Goal: Navigation & Orientation: Find specific page/section

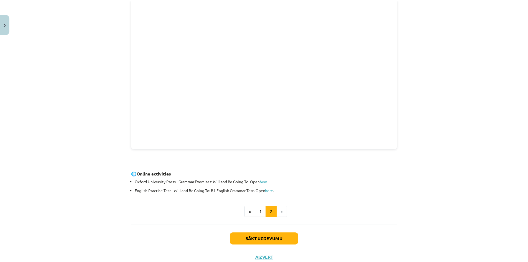
scroll to position [136, 0]
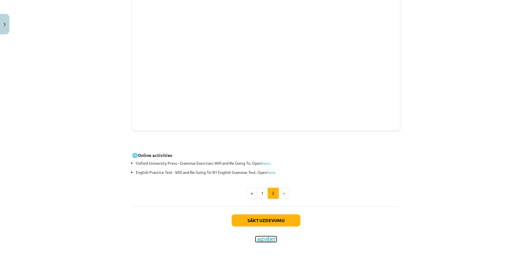
click at [265, 239] on button "Aizvērt" at bounding box center [265, 239] width 21 height 6
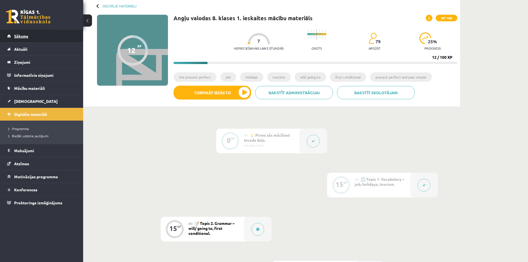
click at [25, 34] on span "Sākums" at bounding box center [21, 36] width 14 height 5
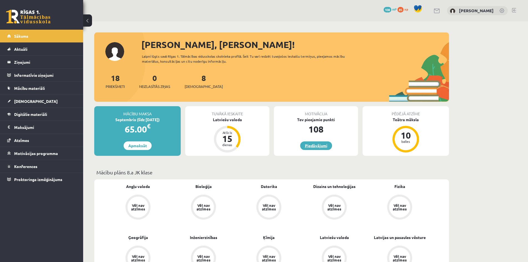
click at [315, 146] on link "Piedāvājumi" at bounding box center [316, 145] width 32 height 9
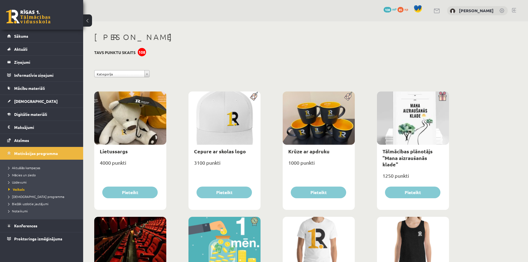
click at [138, 52] on div "108" at bounding box center [142, 52] width 8 height 8
click at [24, 36] on span "Sākums" at bounding box center [21, 36] width 14 height 5
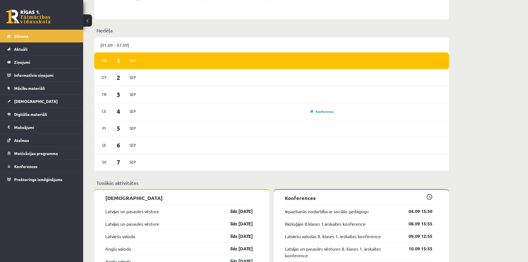
scroll to position [388, 0]
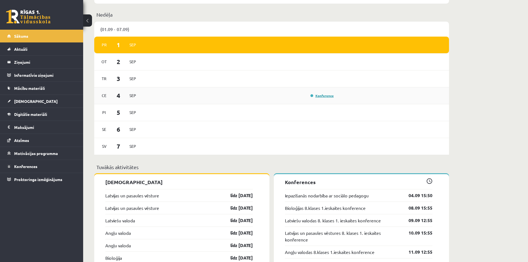
click at [326, 97] on link "Konference" at bounding box center [321, 95] width 23 height 4
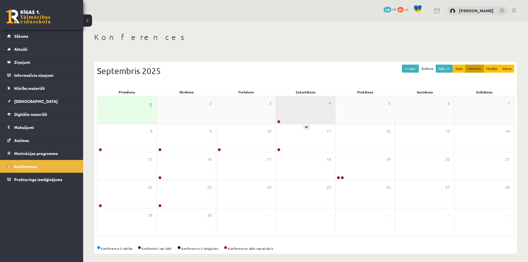
click at [286, 114] on div "4" at bounding box center [305, 110] width 59 height 28
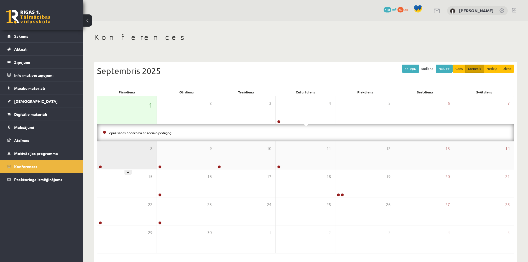
click at [153, 155] on div "8" at bounding box center [126, 155] width 59 height 28
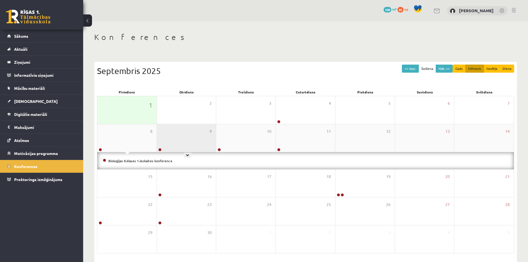
click at [185, 143] on div "9" at bounding box center [186, 138] width 59 height 28
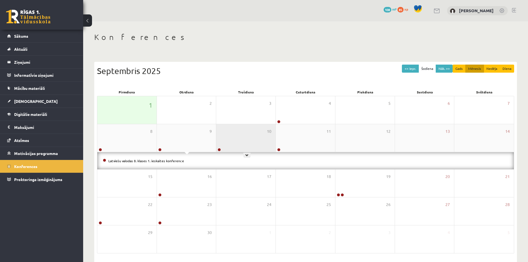
click at [233, 143] on div "10" at bounding box center [245, 138] width 59 height 28
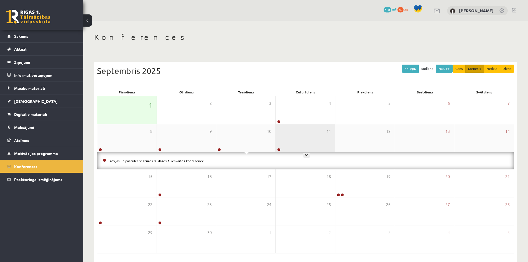
click at [288, 144] on div "11" at bounding box center [305, 138] width 59 height 28
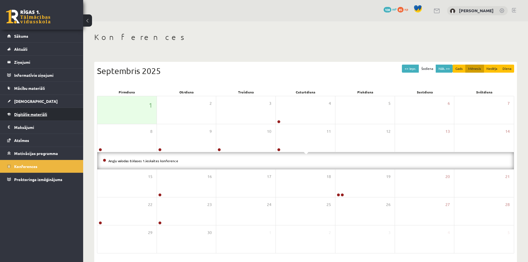
click at [26, 112] on span "Digitālie materiāli" at bounding box center [30, 114] width 33 height 5
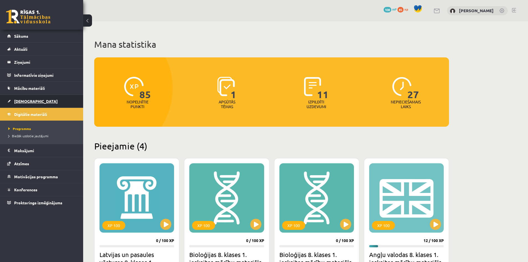
click at [17, 100] on span "[DEMOGRAPHIC_DATA]" at bounding box center [35, 101] width 43 height 5
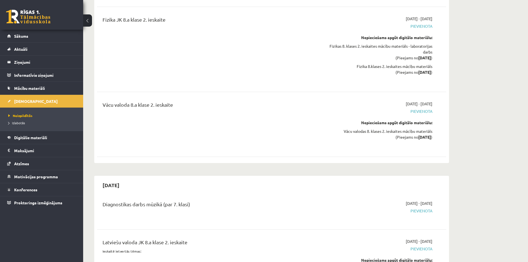
scroll to position [2132, 0]
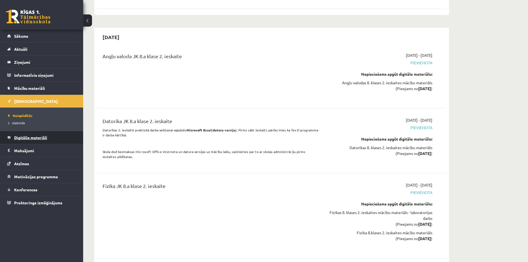
click at [48, 139] on link "Digitālie materiāli" at bounding box center [41, 137] width 69 height 13
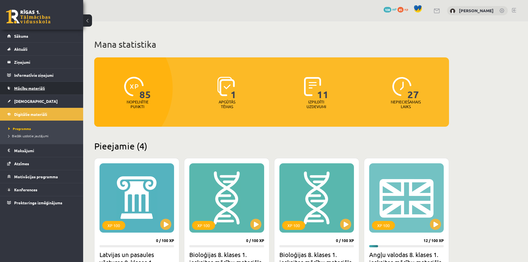
click at [37, 85] on link "Mācību materiāli" at bounding box center [41, 88] width 69 height 13
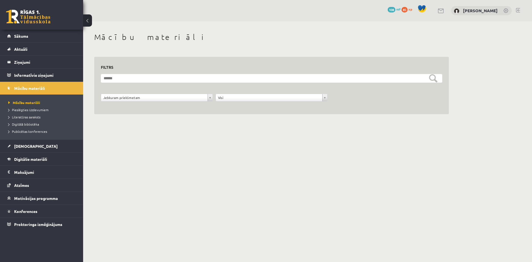
click at [137, 72] on div "**********" at bounding box center [271, 85] width 341 height 44
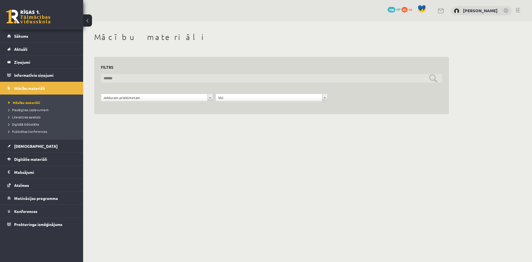
click at [137, 76] on input "text" at bounding box center [271, 78] width 341 height 9
type input "**********"
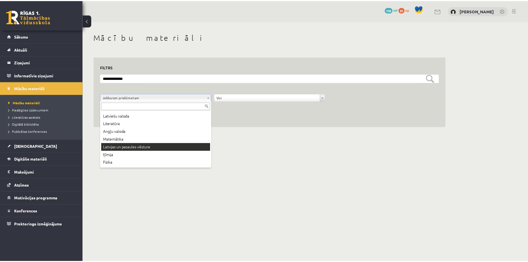
scroll to position [9, 0]
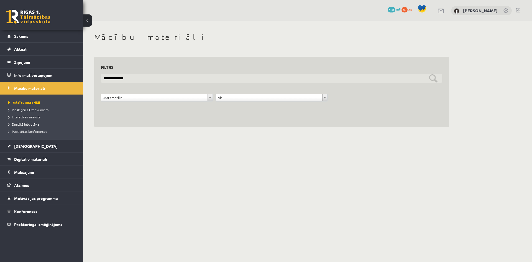
drag, startPoint x: 135, startPoint y: 79, endPoint x: 98, endPoint y: 78, distance: 37.4
click at [98, 78] on div "**********" at bounding box center [271, 92] width 354 height 70
click at [433, 77] on input "text" at bounding box center [271, 78] width 341 height 9
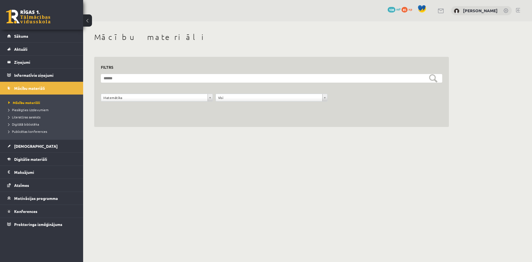
click at [287, 51] on div "**********" at bounding box center [271, 88] width 354 height 77
click at [27, 158] on span "Digitālie materiāli" at bounding box center [30, 158] width 33 height 5
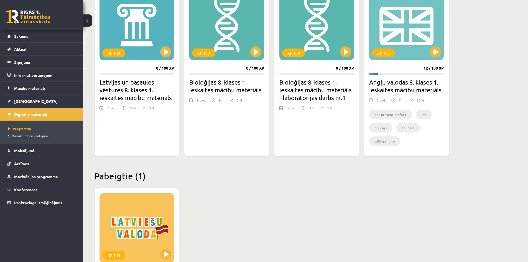
scroll to position [158, 0]
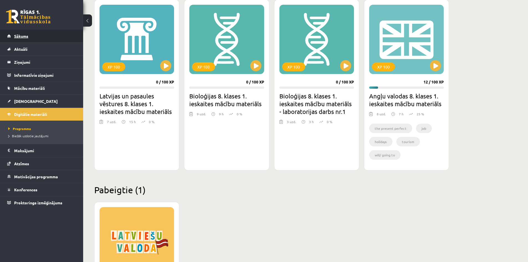
click at [27, 37] on span "Sākums" at bounding box center [21, 36] width 14 height 5
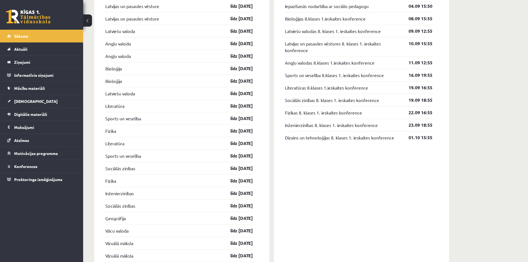
scroll to position [526, 0]
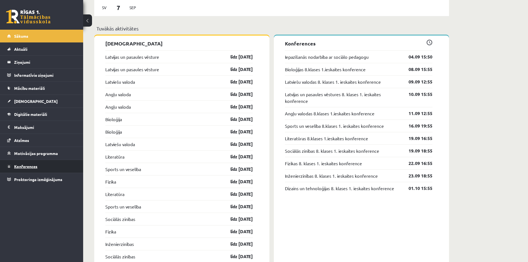
click at [22, 166] on span "Konferences" at bounding box center [25, 166] width 23 height 5
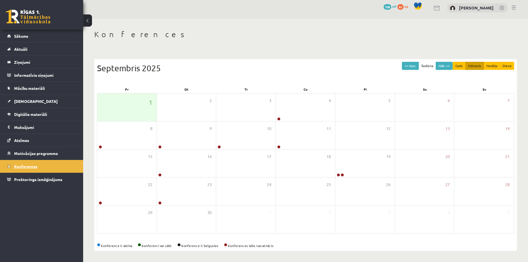
scroll to position [3, 0]
click at [296, 112] on div "4" at bounding box center [305, 107] width 59 height 28
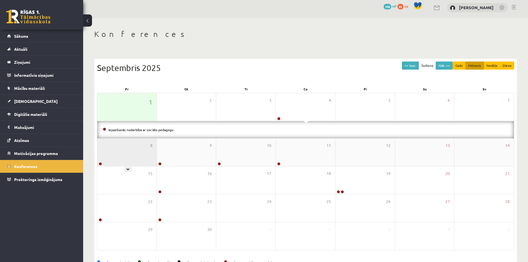
click at [136, 154] on div "8" at bounding box center [126, 152] width 59 height 28
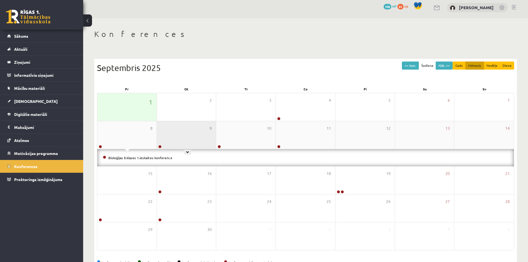
click at [180, 148] on div "9" at bounding box center [186, 135] width 59 height 28
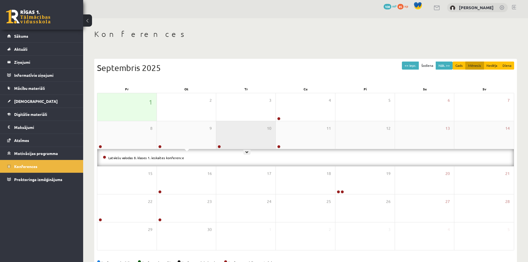
click at [252, 138] on div "10" at bounding box center [245, 135] width 59 height 28
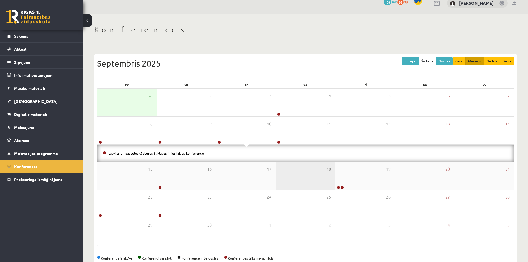
scroll to position [20, 0]
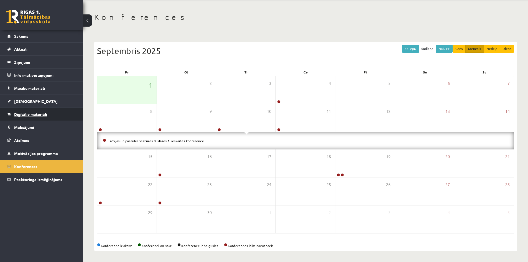
click at [24, 115] on span "Digitālie materiāli" at bounding box center [30, 114] width 33 height 5
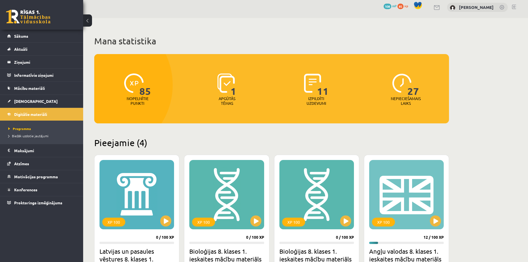
scroll to position [86, 0]
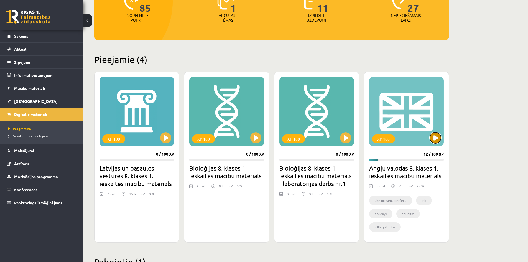
click at [434, 137] on button at bounding box center [435, 137] width 11 height 11
click at [428, 132] on div "XP 100" at bounding box center [406, 111] width 74 height 69
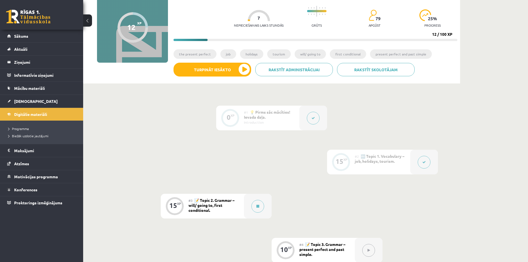
scroll to position [138, 0]
